Goal: Obtain resource: Obtain resource

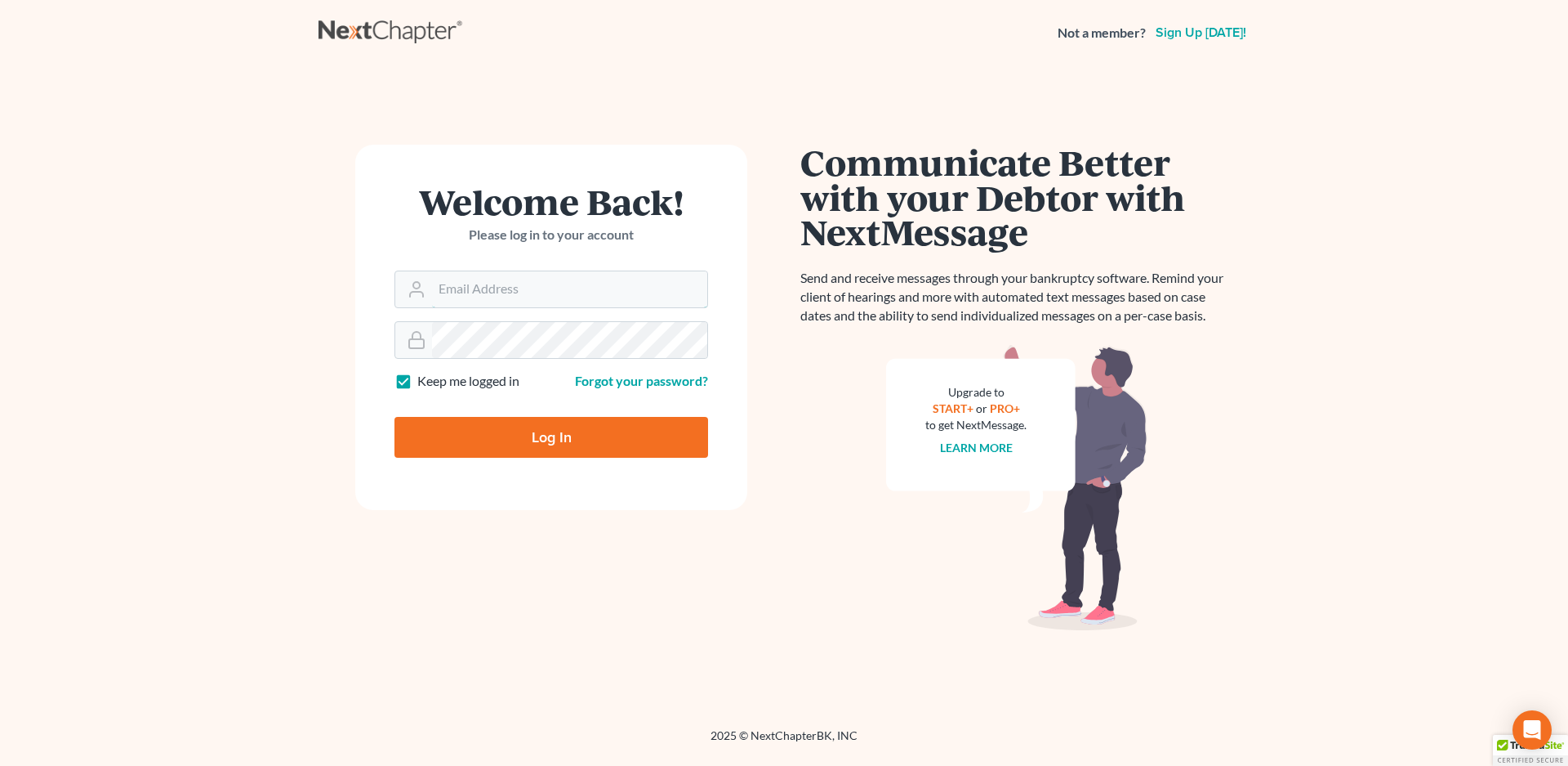
type input "[EMAIL_ADDRESS][DOMAIN_NAME]"
click at [560, 438] on input "Log In" at bounding box center [551, 437] width 314 height 41
type input "Thinking..."
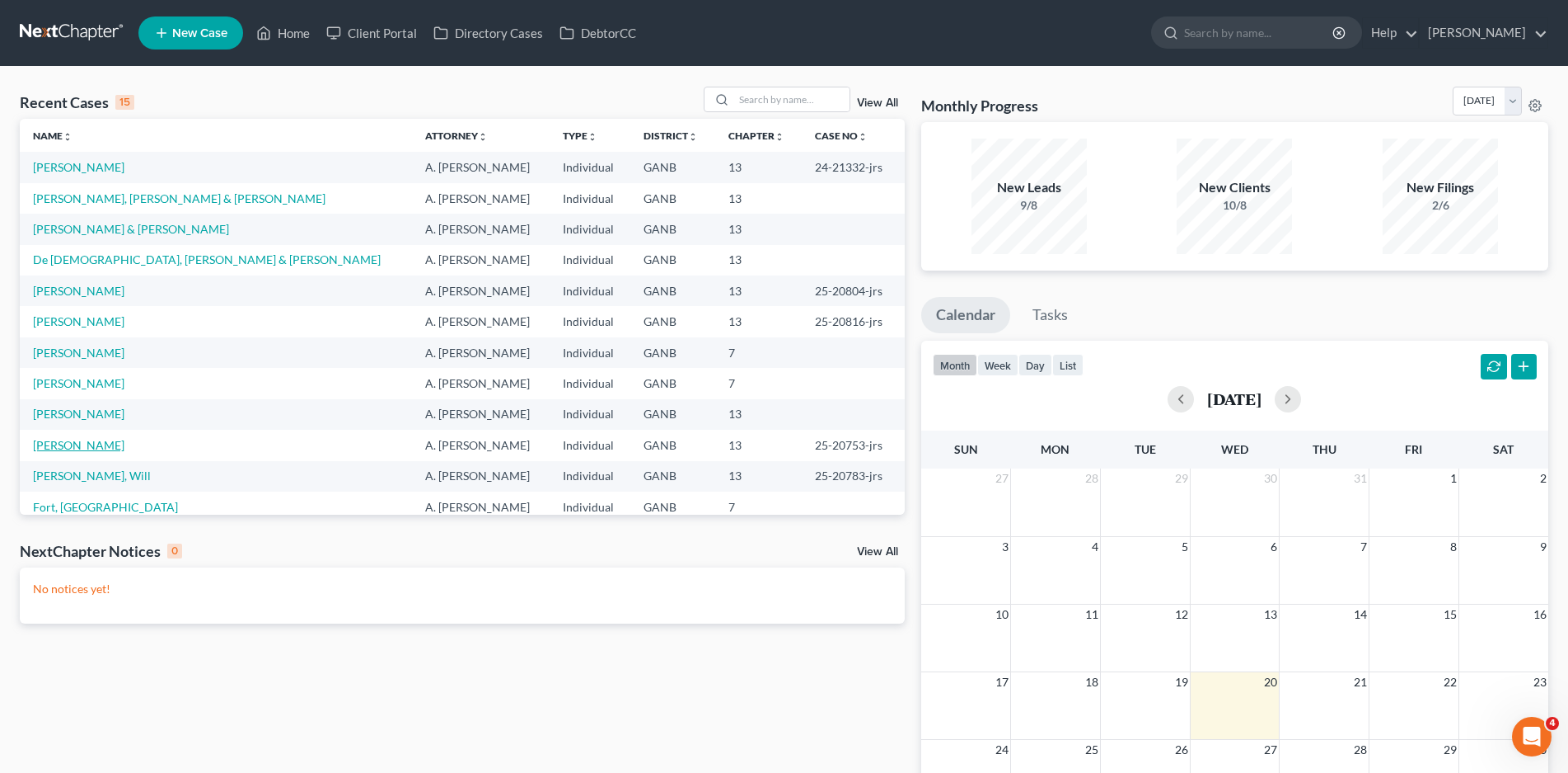
click at [72, 445] on link "Ruff, Angela" at bounding box center [78, 444] width 92 height 14
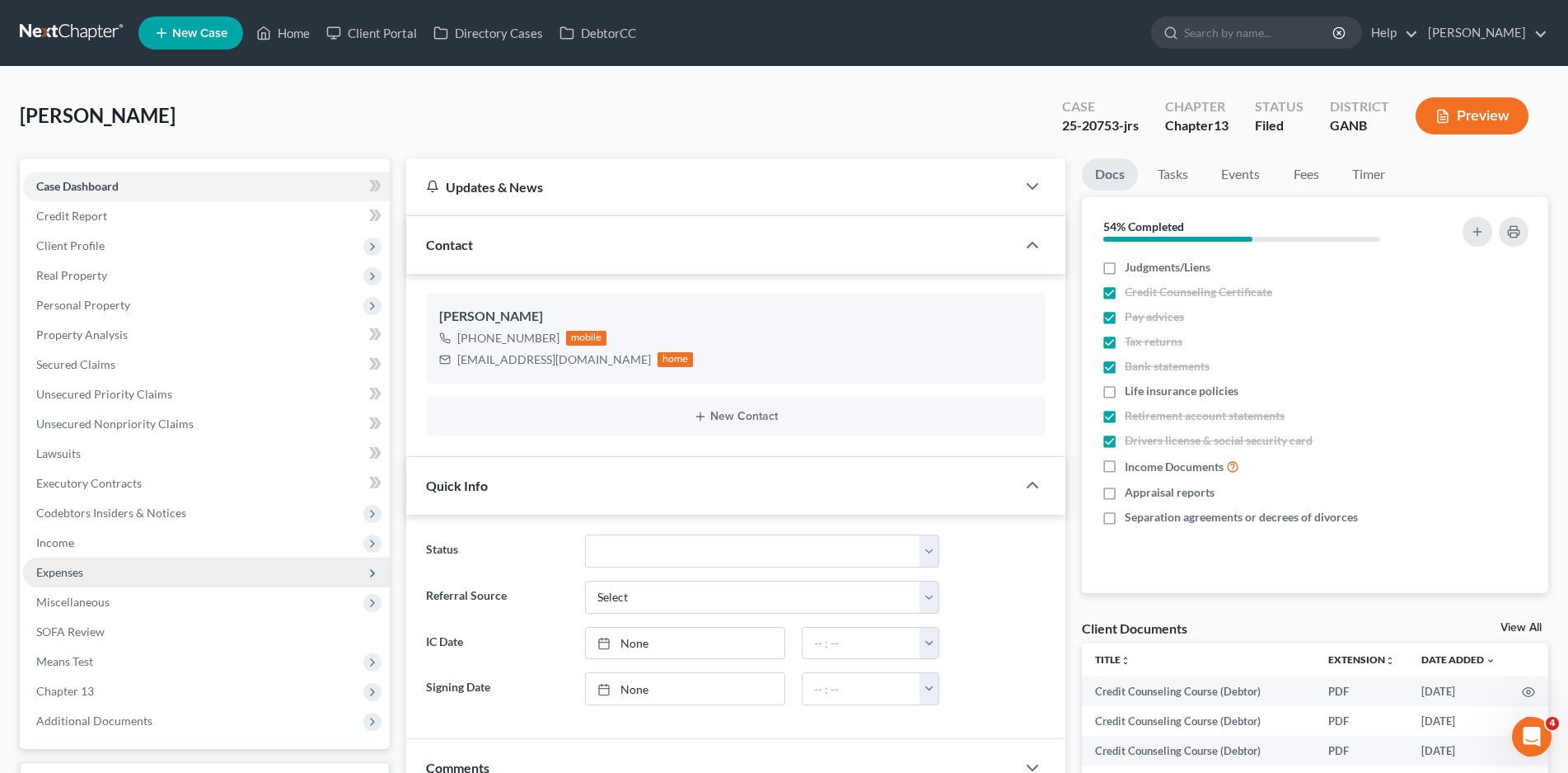
click at [58, 572] on span "Expenses" at bounding box center [60, 571] width 47 height 14
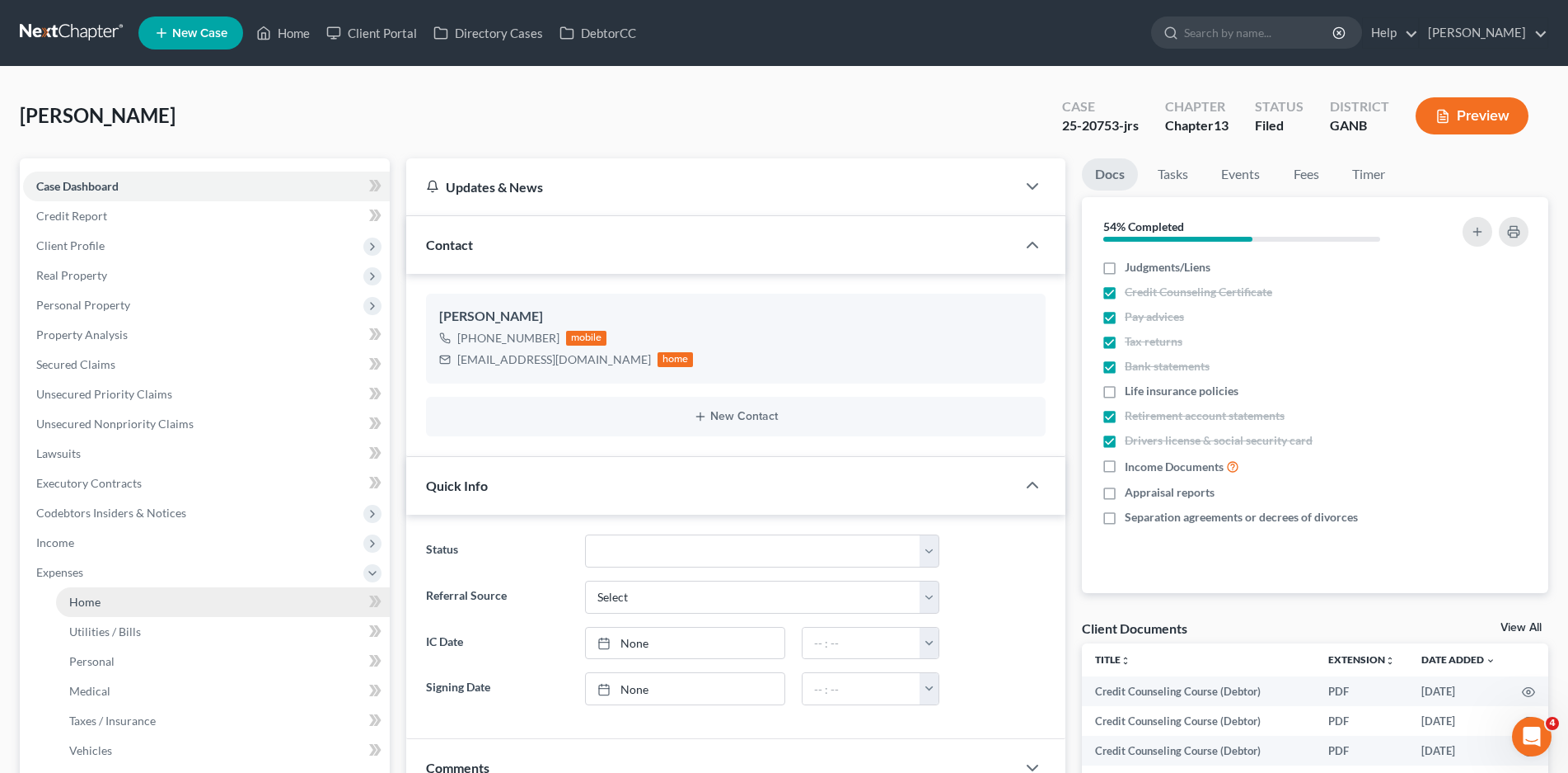
click at [105, 600] on link "Home" at bounding box center [223, 602] width 334 height 30
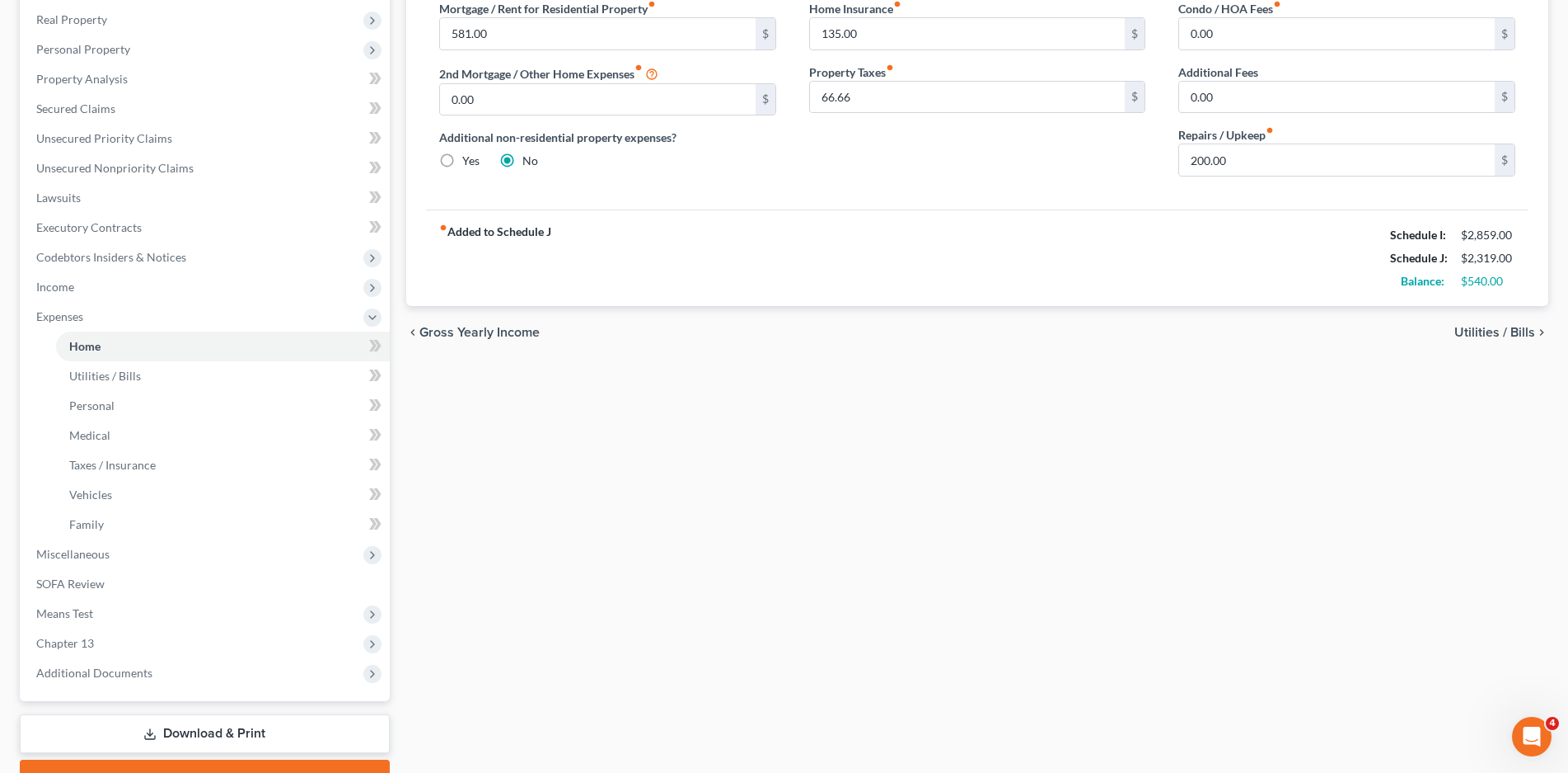
scroll to position [341, 0]
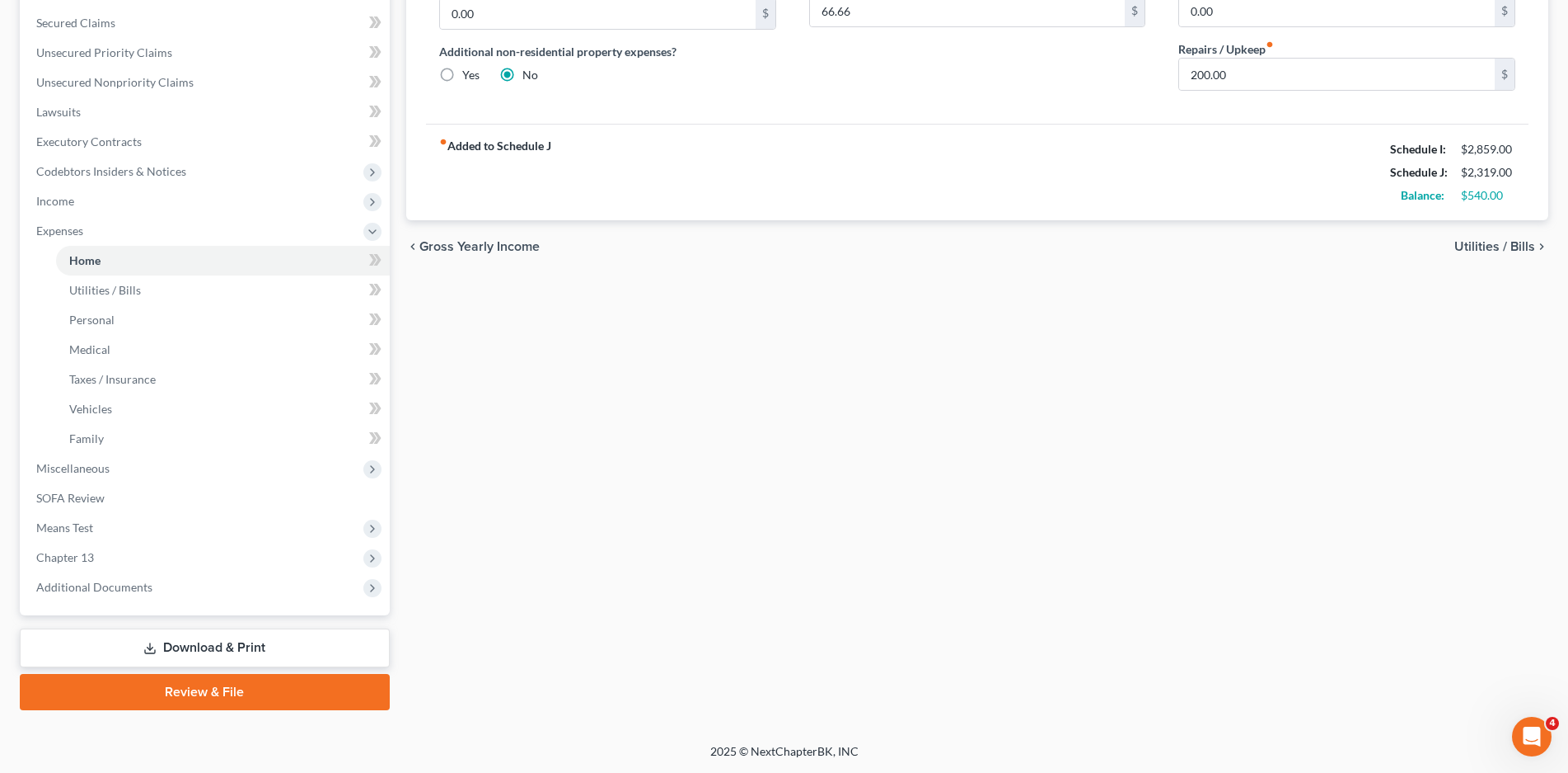
click at [235, 646] on link "Download & Print" at bounding box center [205, 647] width 370 height 39
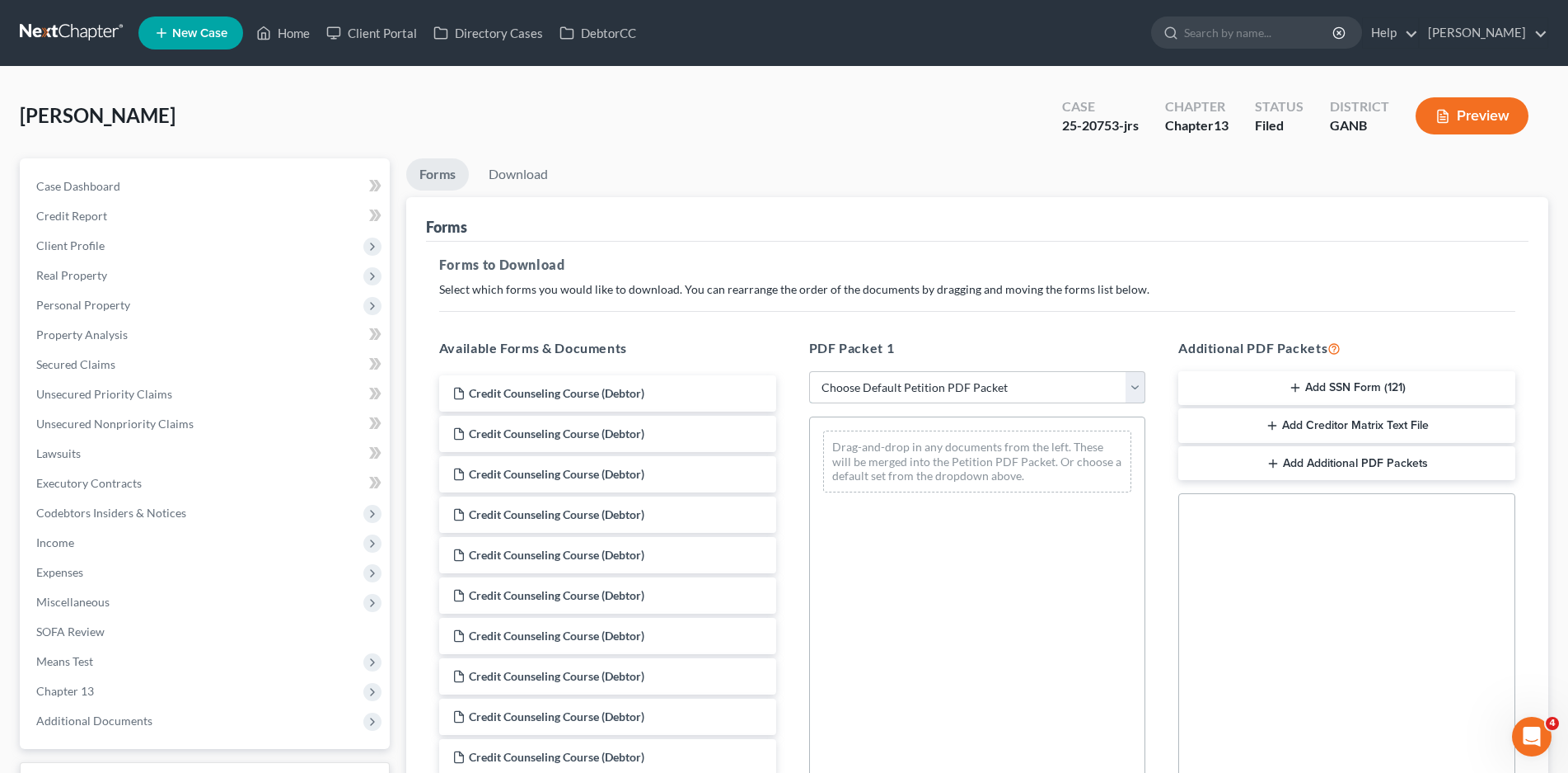
click at [943, 392] on select "Choose Default Petition PDF Packet Complete Bankruptcy Petition (all forms and …" at bounding box center [977, 388] width 337 height 33
click at [807, 311] on div "Forms to Download Select which forms you would like to download. You can rearra…" at bounding box center [977, 572] width 1103 height 662
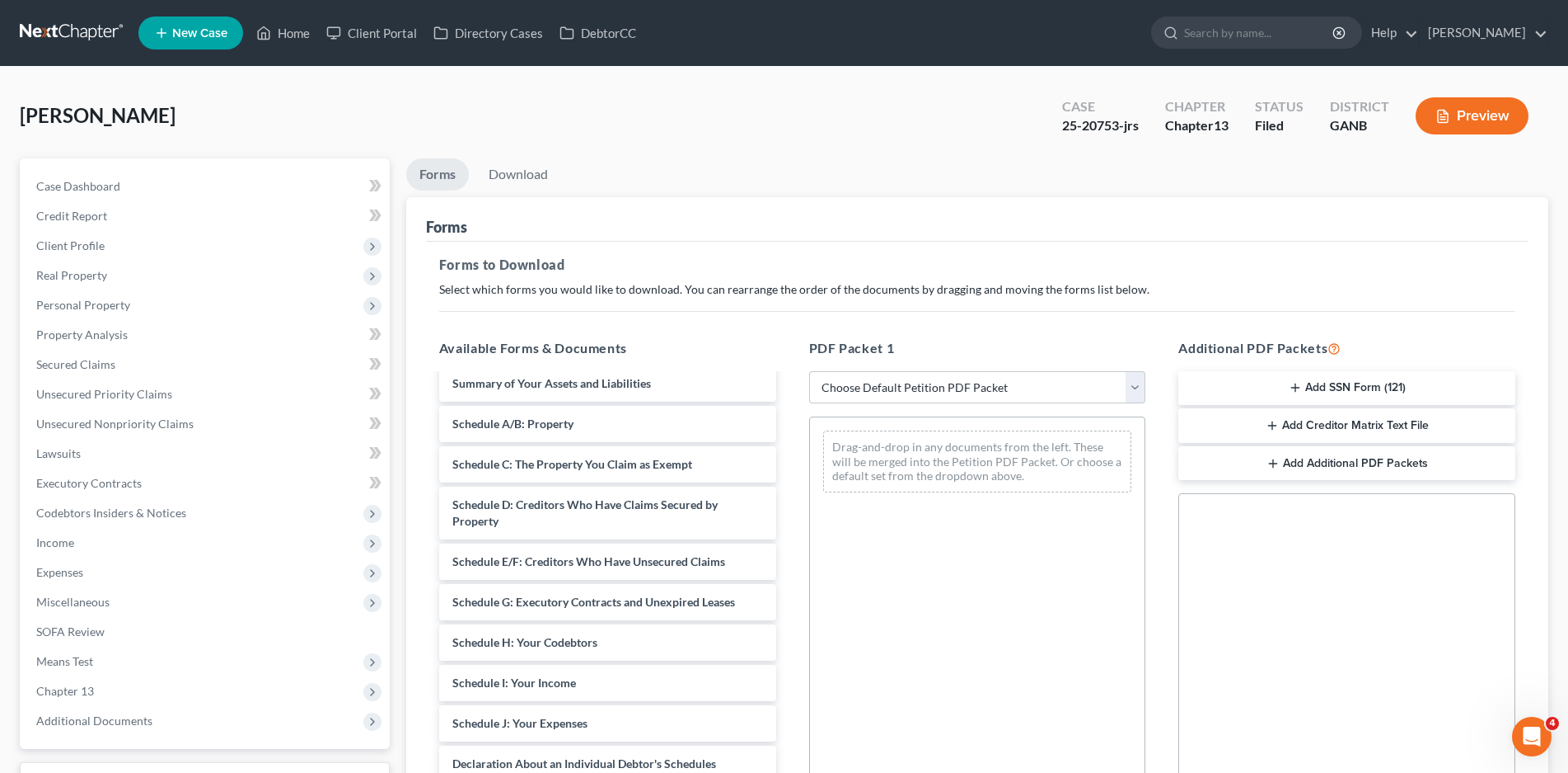
scroll to position [412, 0]
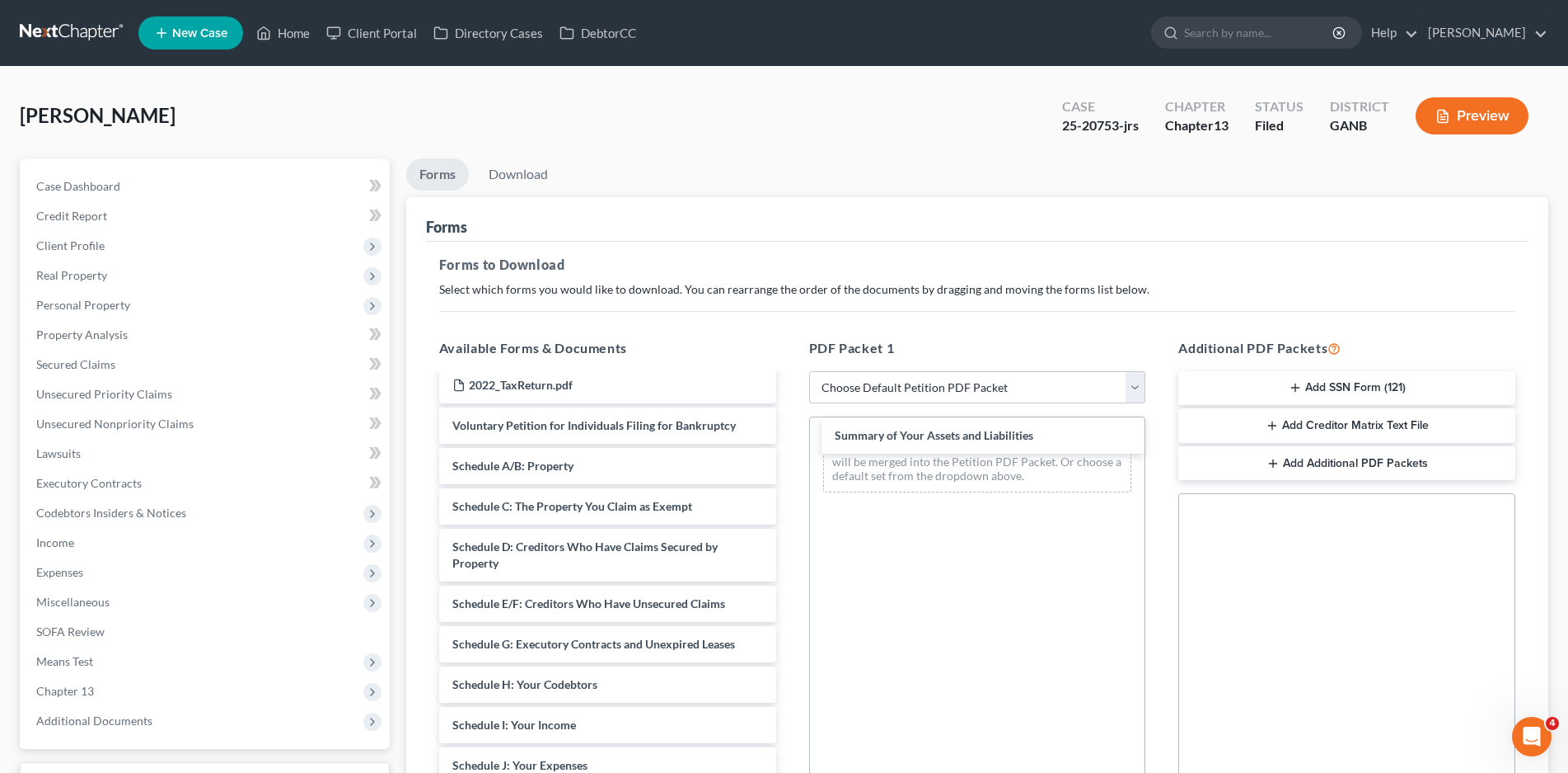
drag, startPoint x: 563, startPoint y: 463, endPoint x: 942, endPoint y: 434, distance: 380.1
click at [790, 434] on div "Summary of Your Assets and Liabilities Credit Counseling Course (Debtor) Credit…" at bounding box center [607, 531] width 363 height 1136
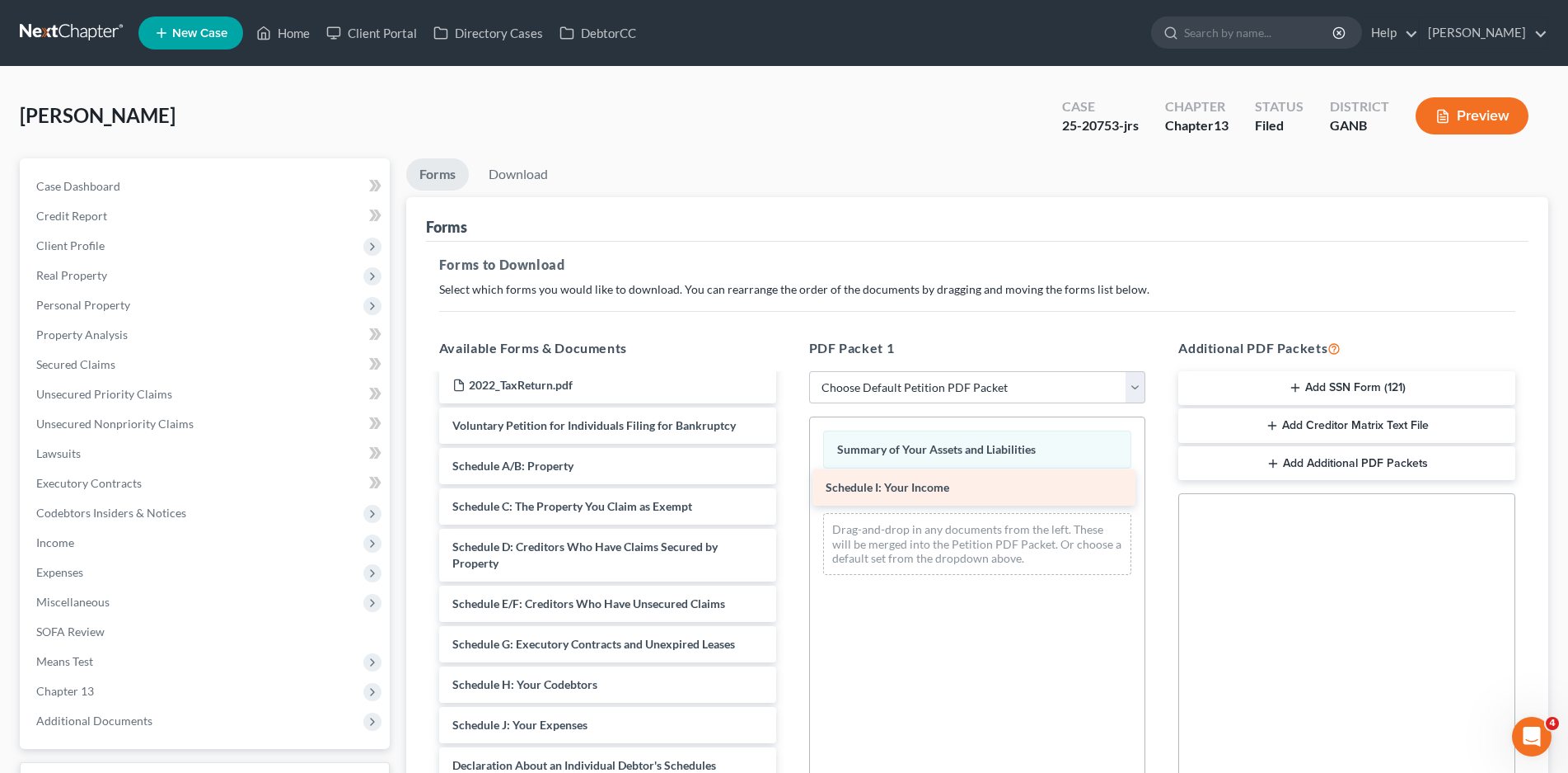
drag, startPoint x: 533, startPoint y: 717, endPoint x: 906, endPoint y: 480, distance: 441.9
click at [790, 480] on div "Schedule I: Your Income Credit Counseling Course (Debtor) Credit Counseling Cou…" at bounding box center [607, 511] width 363 height 1096
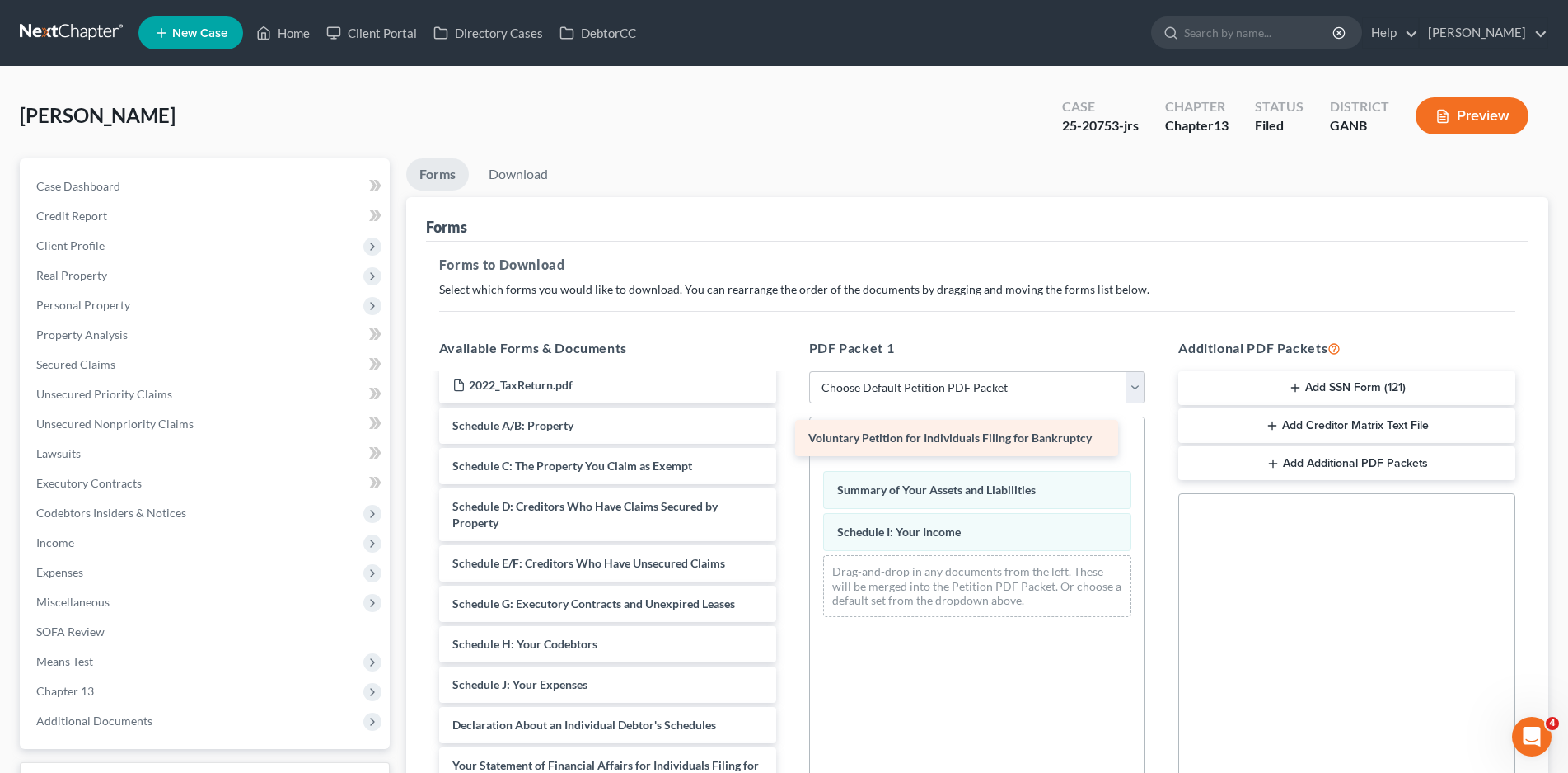
drag, startPoint x: 607, startPoint y: 423, endPoint x: 966, endPoint y: 439, distance: 359.4
click at [790, 437] on div "Voluntary Petition for Individuals Filing for Bankruptcy Credit Counseling Cour…" at bounding box center [607, 490] width 363 height 1055
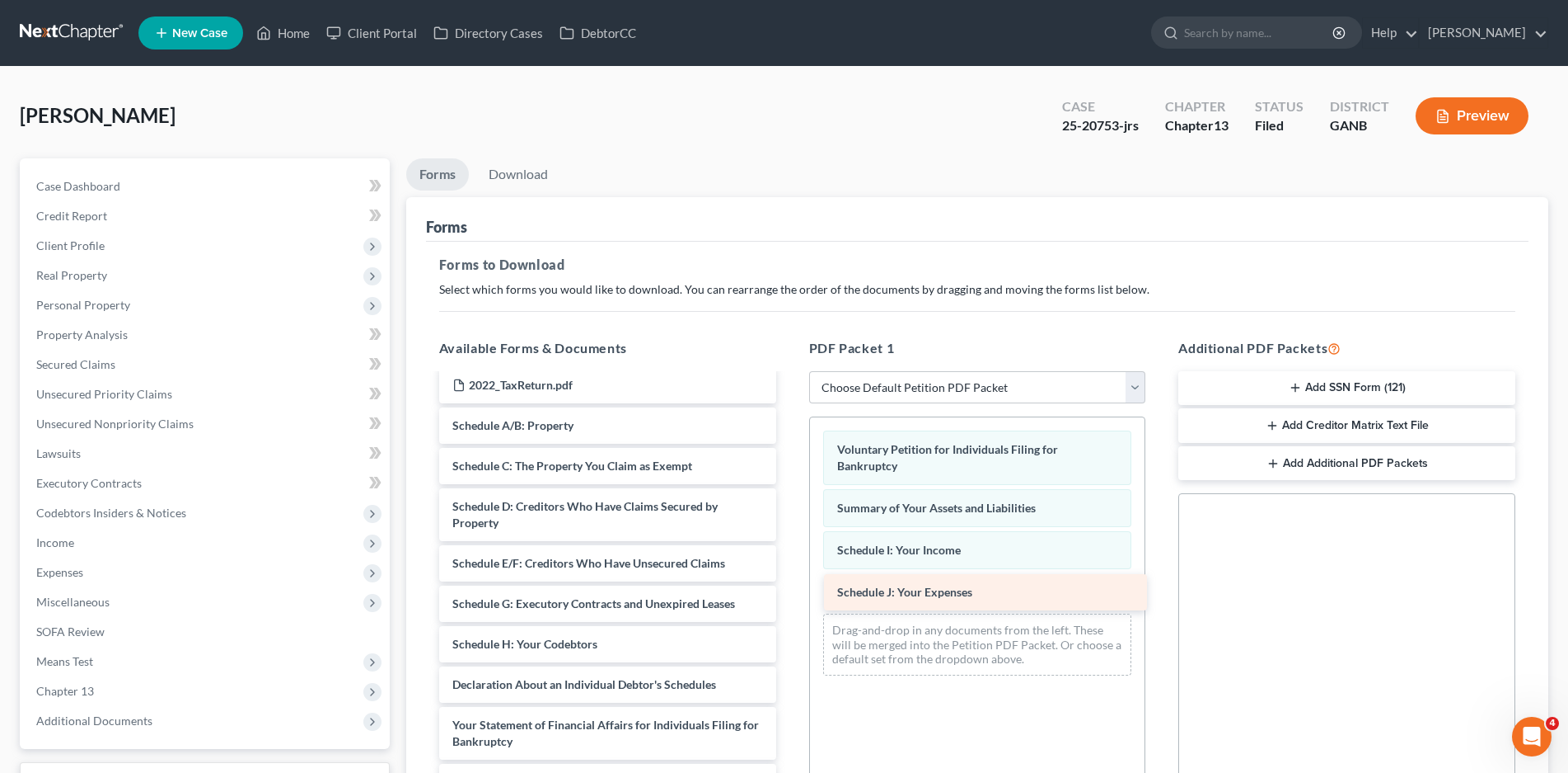
drag, startPoint x: 528, startPoint y: 679, endPoint x: 912, endPoint y: 588, distance: 394.6
click at [790, 587] on div "Schedule J: Your Expenses Credit Counseling Course (Debtor) Credit Counseling C…" at bounding box center [607, 470] width 363 height 1015
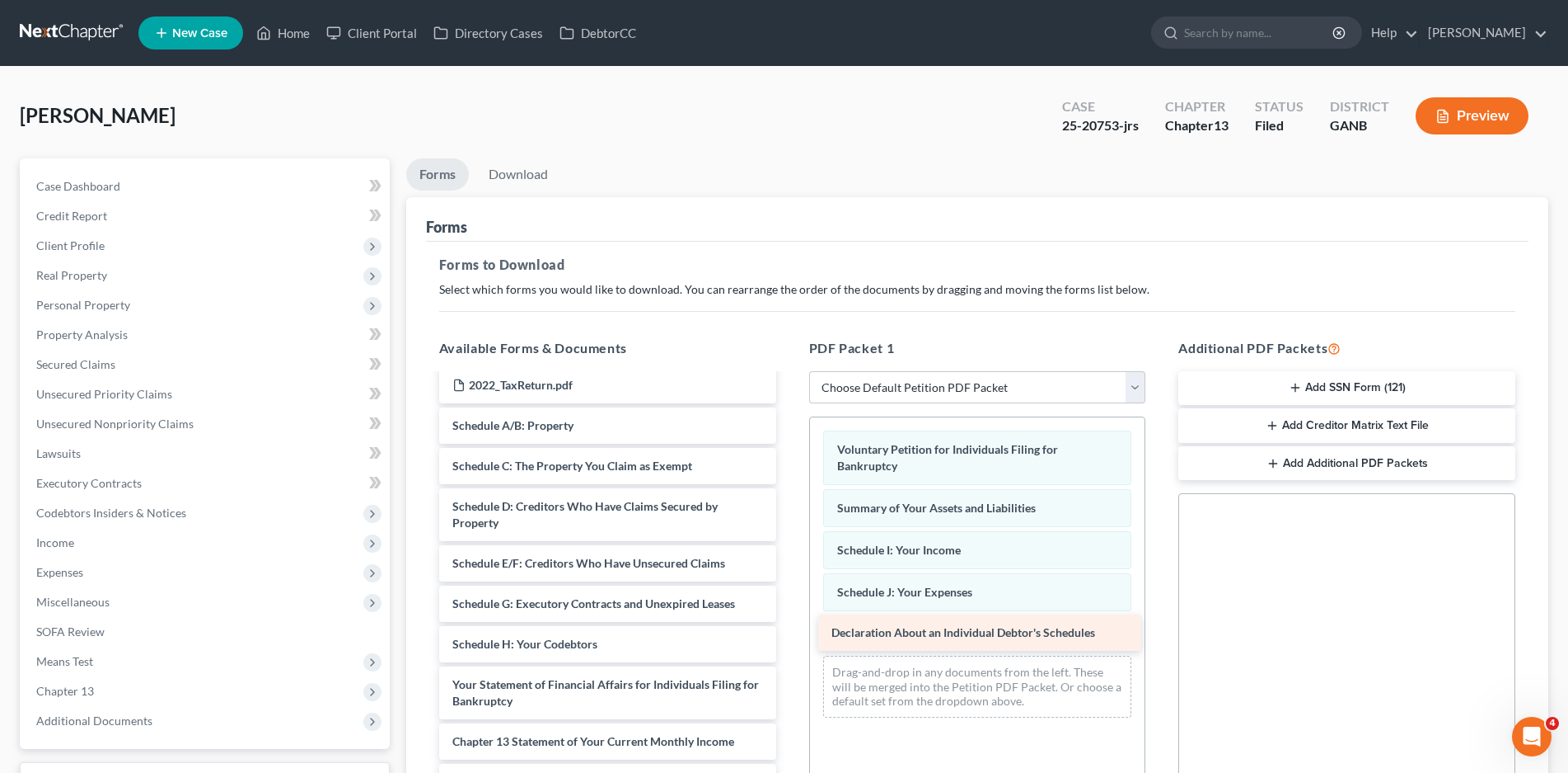
drag, startPoint x: 499, startPoint y: 687, endPoint x: 877, endPoint y: 635, distance: 381.6
click at [790, 635] on div "Declaration About an Individual Debtor's Schedules Credit Counseling Course (De…" at bounding box center [607, 450] width 363 height 974
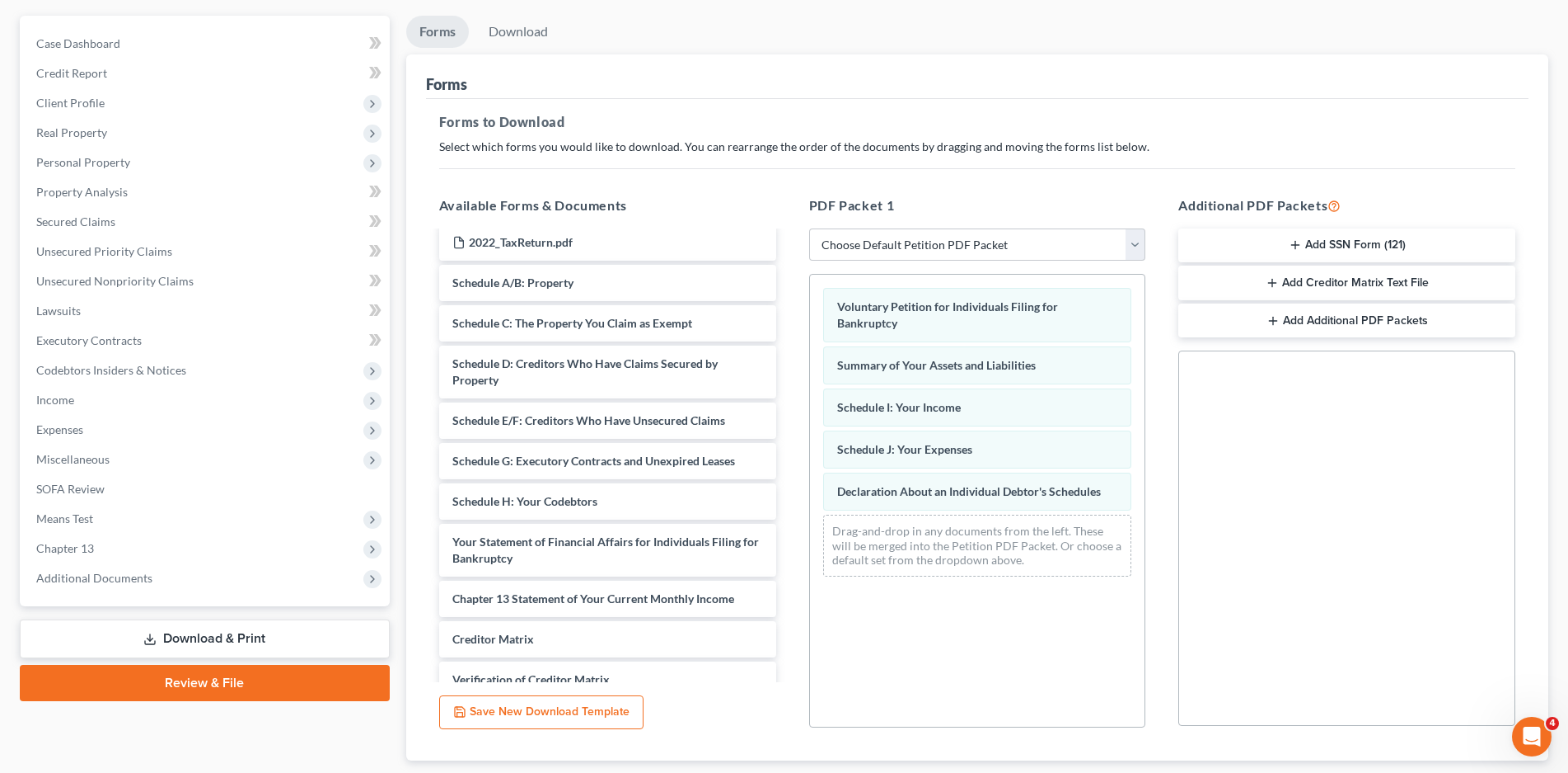
scroll to position [246, 0]
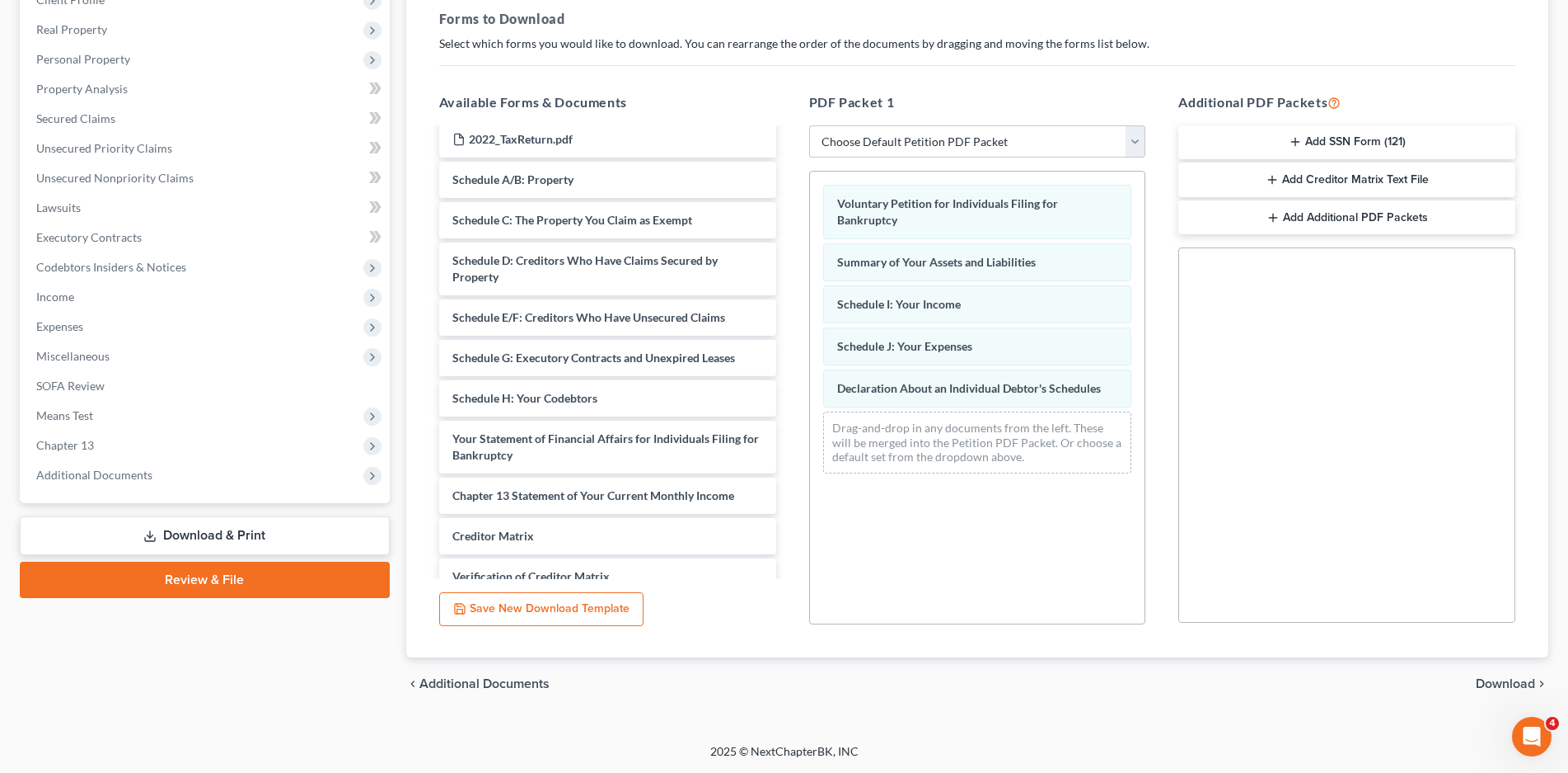
click at [1489, 680] on span "Download" at bounding box center [1505, 684] width 59 height 13
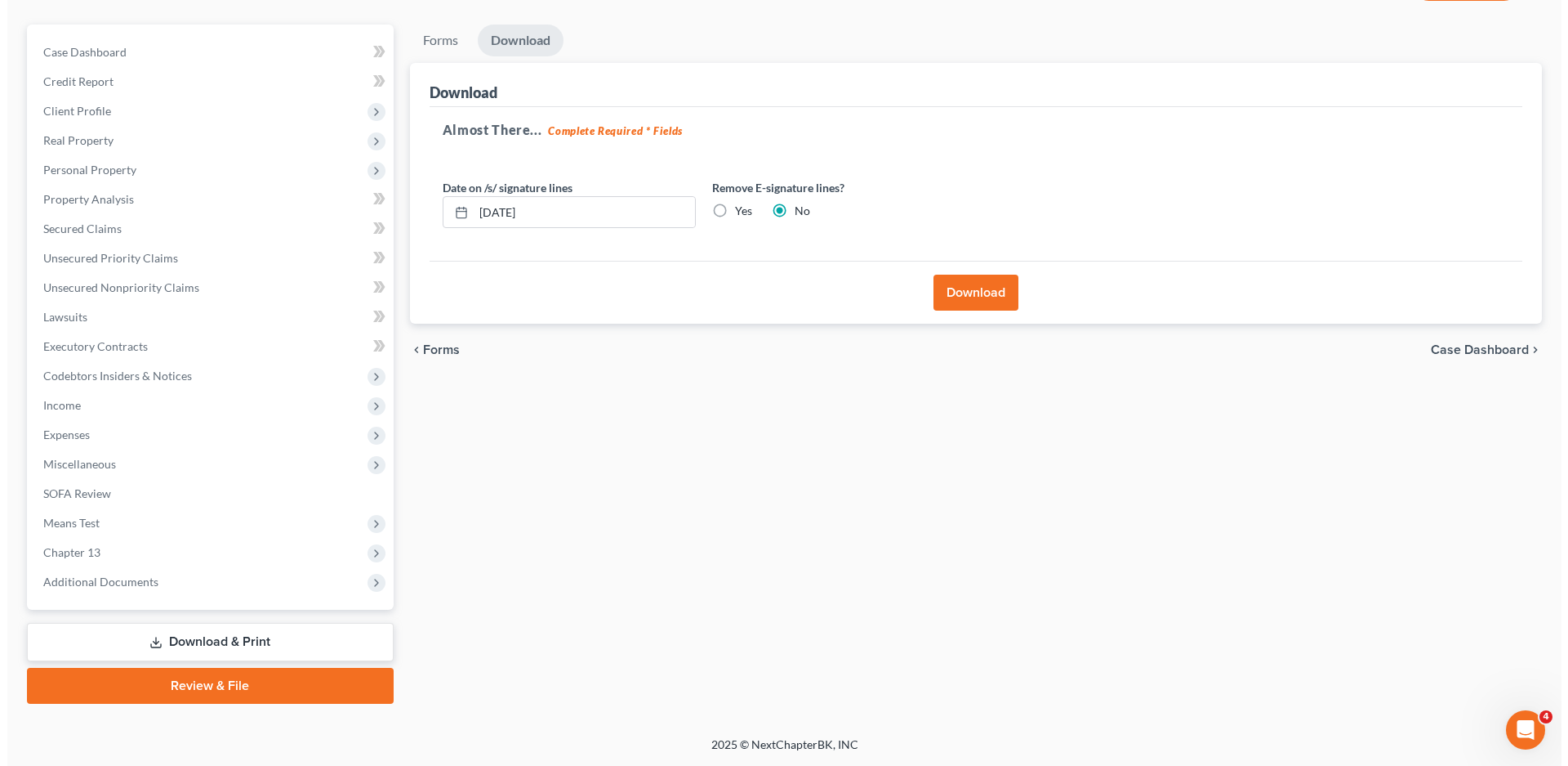
scroll to position [133, 0]
click at [966, 288] on button "Download" at bounding box center [968, 292] width 85 height 36
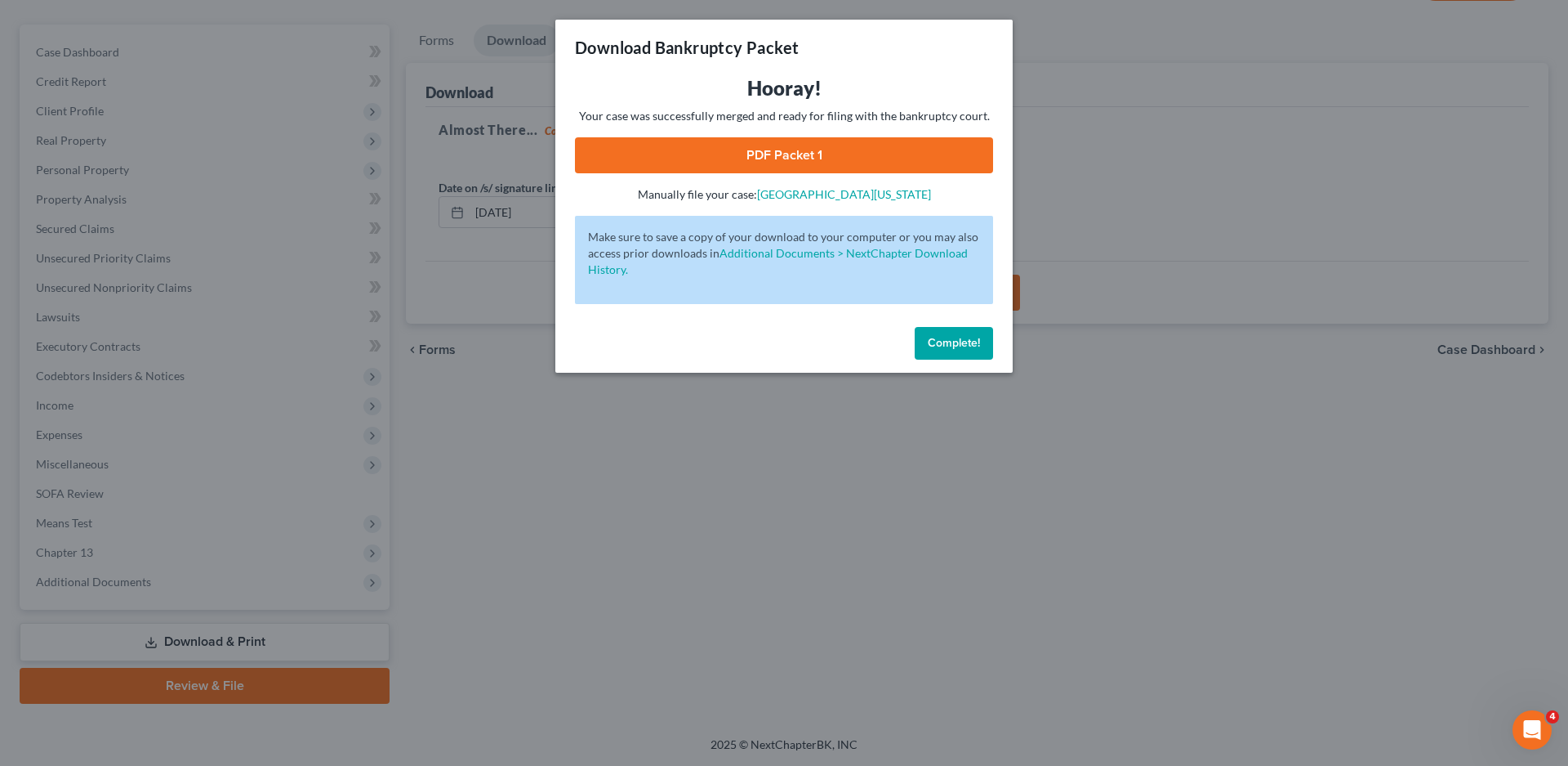
click at [782, 147] on link "PDF Packet 1" at bounding box center [784, 155] width 418 height 36
